Goal: Information Seeking & Learning: Learn about a topic

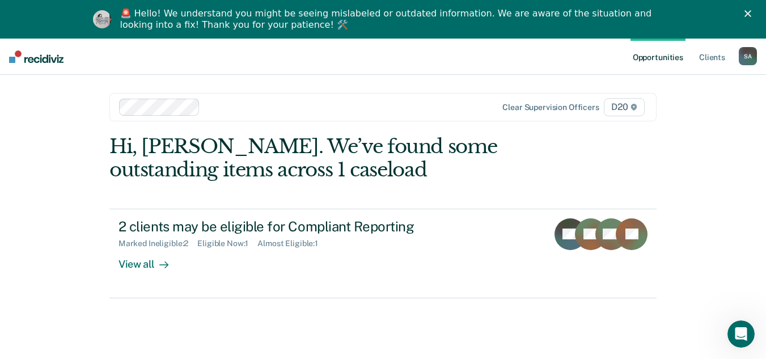
click at [753, 11] on div "🚨 Hello! We understand you might be seeing mislabeled or outdated information. …" at bounding box center [383, 19] width 766 height 29
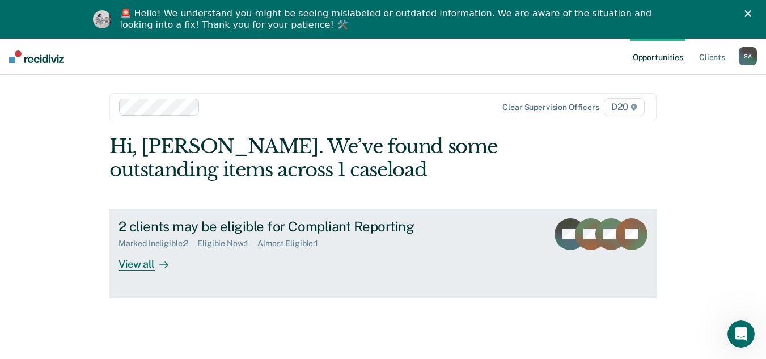
click at [258, 266] on div "2 clients may be eligible for Compliant Reporting Marked Ineligible : 2 Eligibl…" at bounding box center [331, 244] width 425 height 52
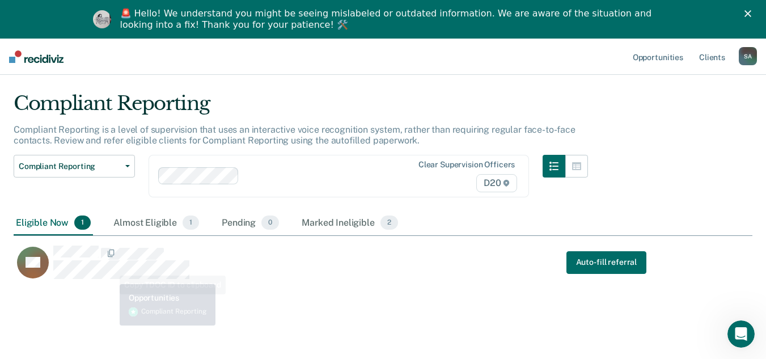
scroll to position [39, 0]
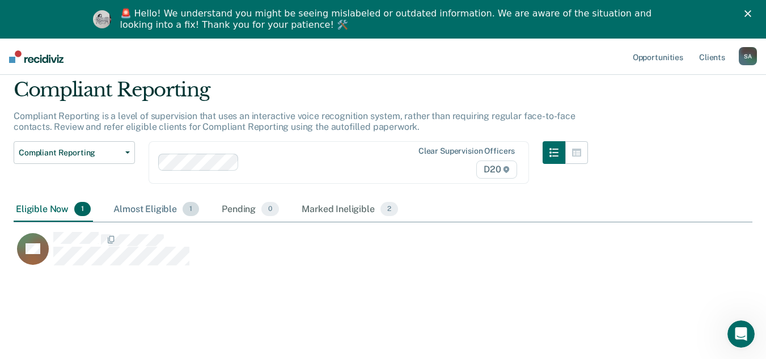
click at [156, 197] on div "Almost Eligible 1" at bounding box center [156, 209] width 90 height 25
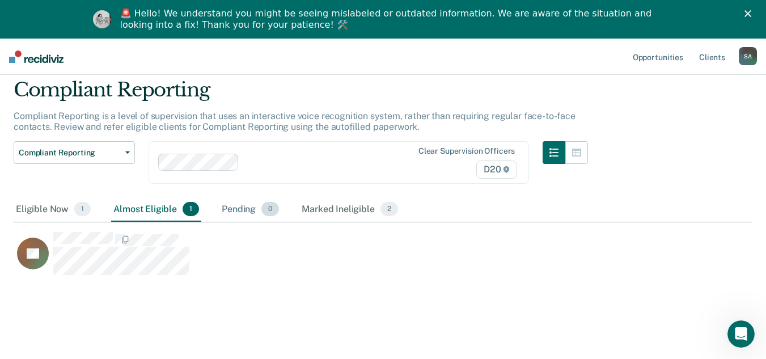
click at [243, 204] on div "Pending 0" at bounding box center [251, 209] width 62 height 25
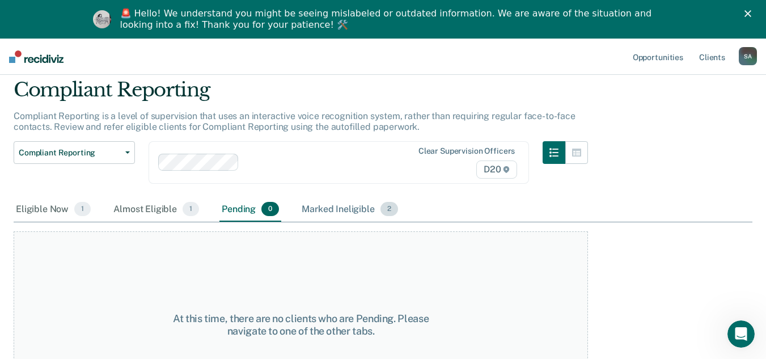
click at [356, 206] on div "Marked Ineligible 2" at bounding box center [350, 209] width 101 height 25
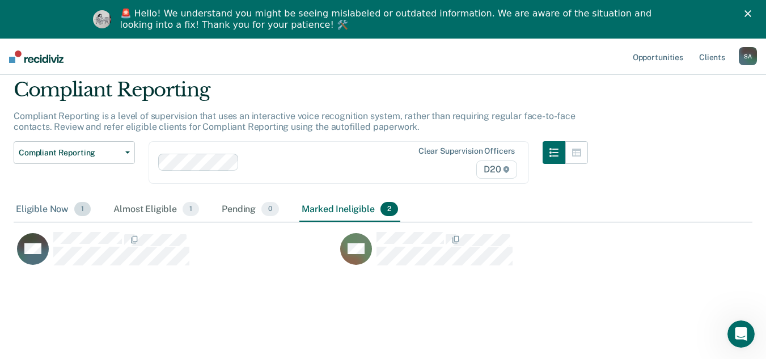
click at [53, 204] on div "Eligible Now 1" at bounding box center [53, 209] width 79 height 25
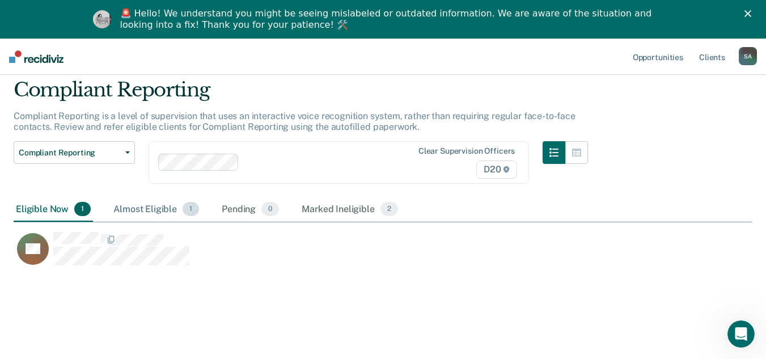
click at [146, 204] on div "Almost Eligible 1" at bounding box center [156, 209] width 90 height 25
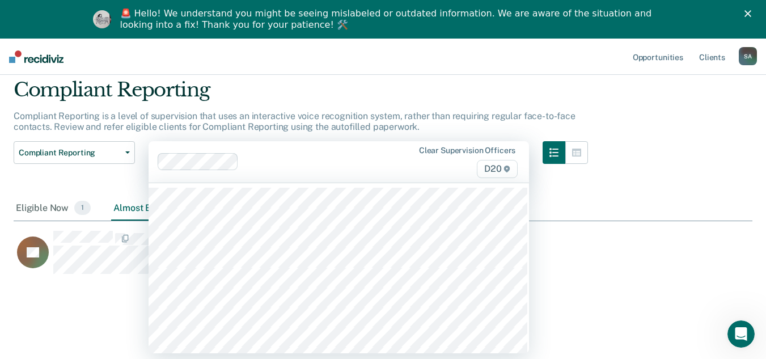
click at [324, 152] on div "Clear supervision officers D20" at bounding box center [339, 161] width 381 height 41
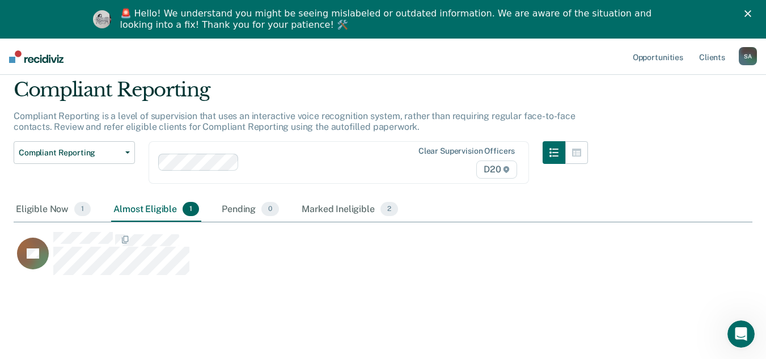
click at [626, 179] on div "Compliant Reporting Compliant Reporting is a level of supervision that uses an …" at bounding box center [383, 176] width 739 height 196
click at [66, 162] on button "Compliant Reporting" at bounding box center [74, 152] width 121 height 23
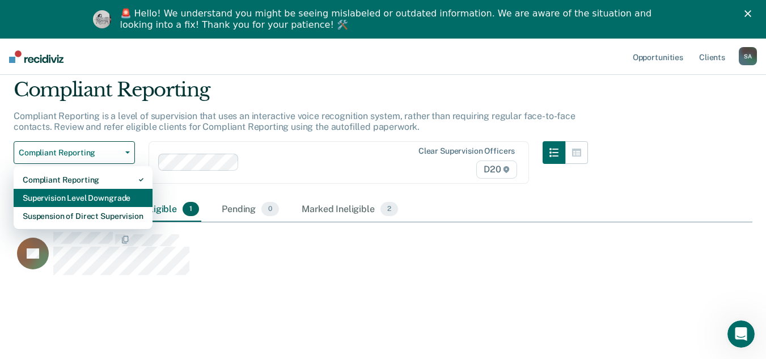
click at [103, 196] on div "Supervision Level Downgrade" at bounding box center [83, 198] width 121 height 18
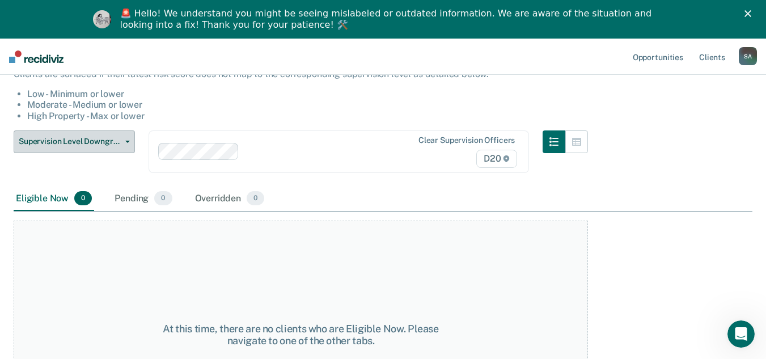
scroll to position [113, 0]
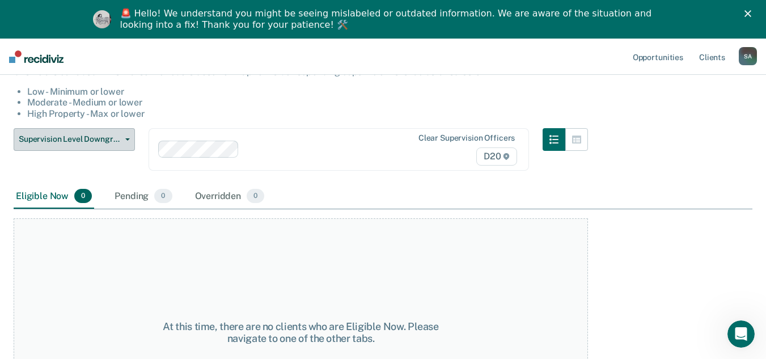
click at [90, 136] on span "Supervision Level Downgrade" at bounding box center [70, 139] width 102 height 10
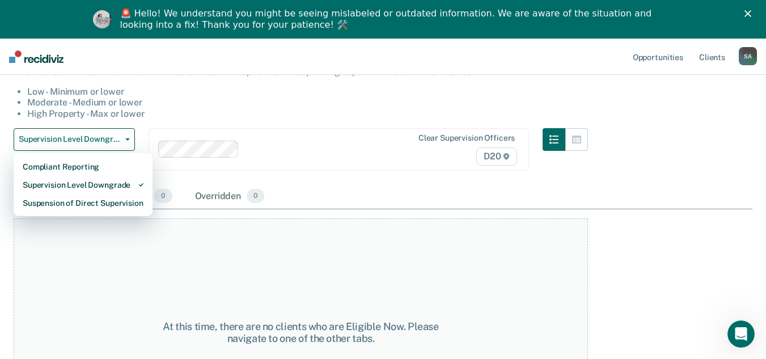
click at [78, 212] on div "Compliant Reporting Supervision Level Downgrade Suspension of Direct Supervision" at bounding box center [83, 185] width 139 height 64
click at [80, 208] on div "Suspension of Direct Supervision" at bounding box center [83, 203] width 121 height 18
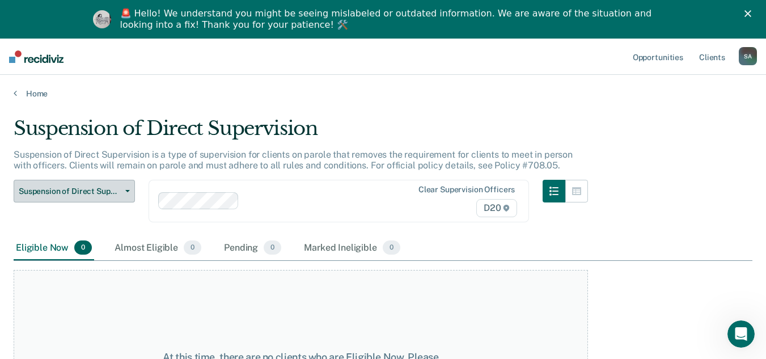
click at [109, 195] on span "Suspension of Direct Supervision" at bounding box center [70, 192] width 102 height 10
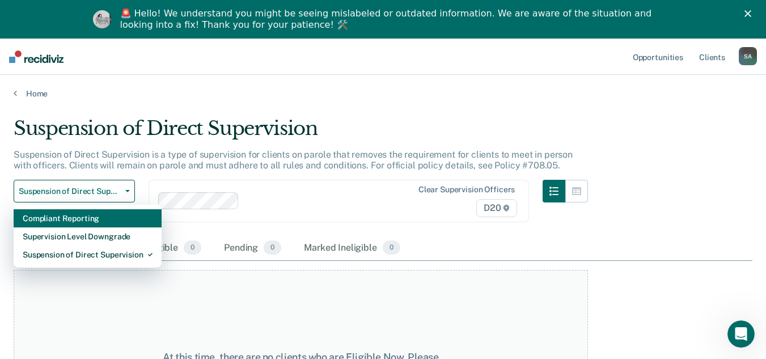
click at [77, 216] on div "Compliant Reporting" at bounding box center [88, 218] width 130 height 18
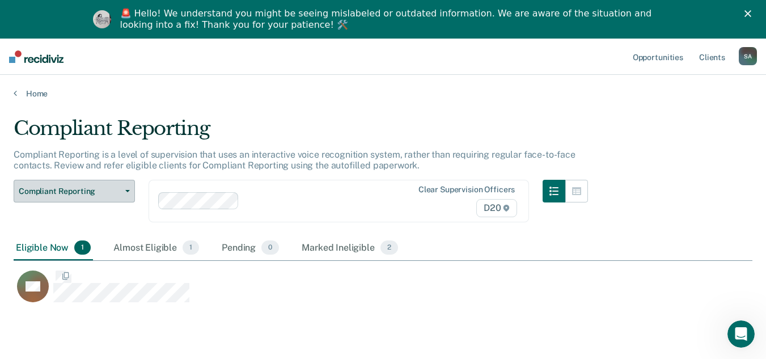
scroll to position [187, 731]
